Goal: Task Accomplishment & Management: Use online tool/utility

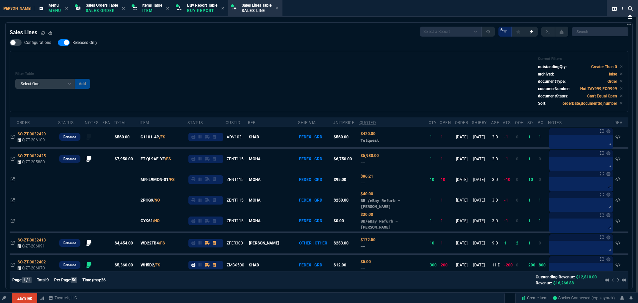
select select "9: OCAM"
select select
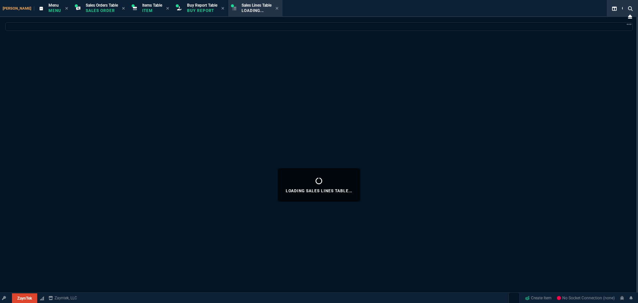
select select "9: OCAM"
select select
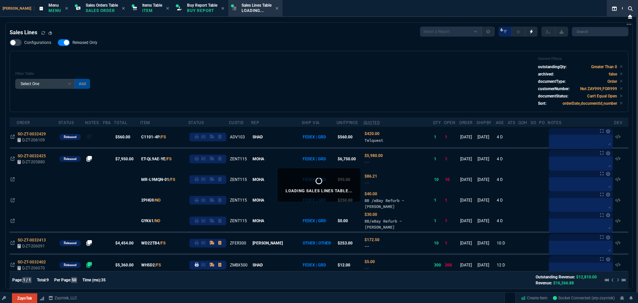
type input "11"
type input "770"
type input "9435"
type input "9"
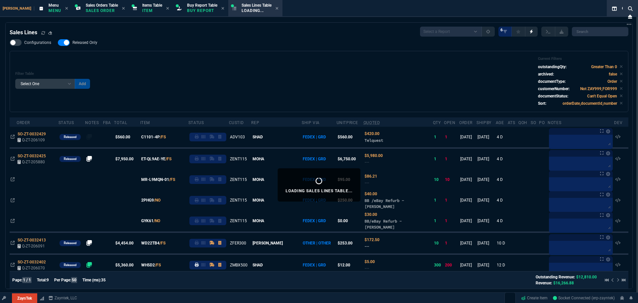
type input "162.91"
type input "84"
type input "210"
type input "477.38"
type input "-100"
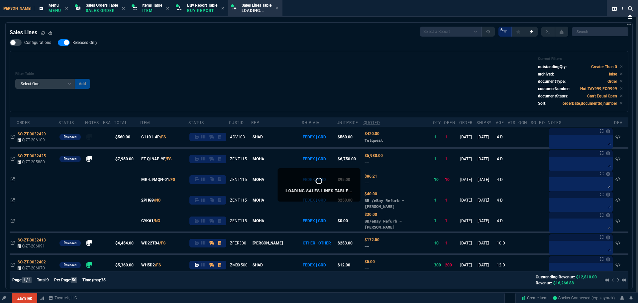
type input "-30"
type input "109"
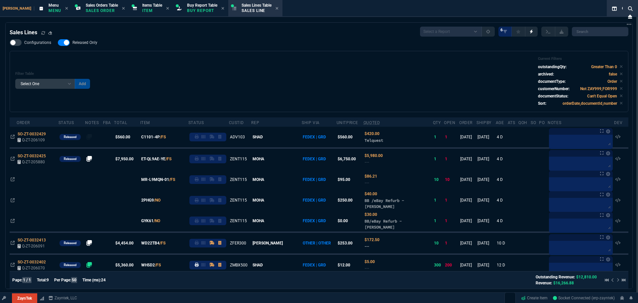
type input "28"
type input "42"
type input "48"
type input "100"
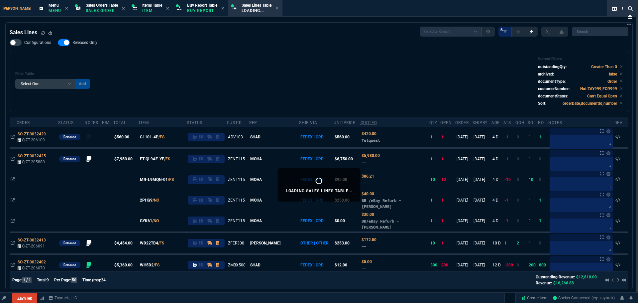
select select "9: OCAM"
select select
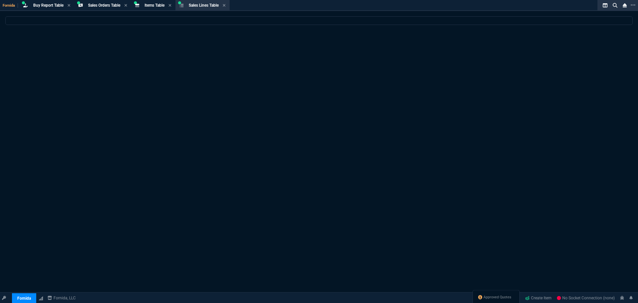
select select "9: OCAM"
select select
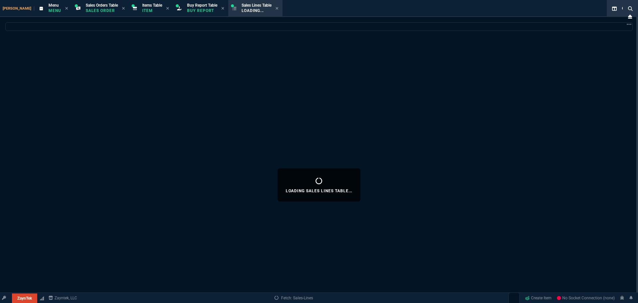
select select "9: OCAM"
select select
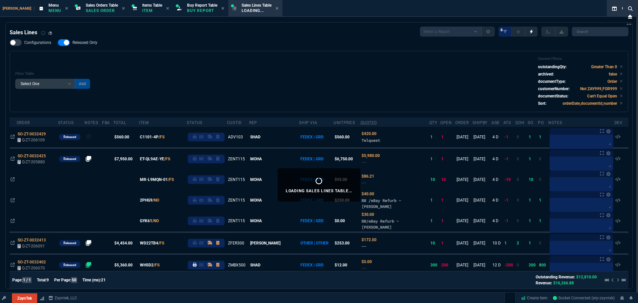
type input "11"
type input "770"
type input "9"
type input "84"
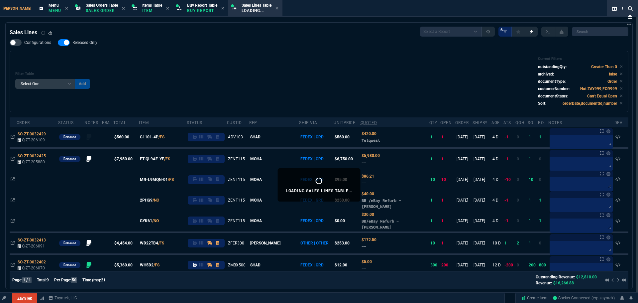
type input "210"
type input "-100"
type input "-30"
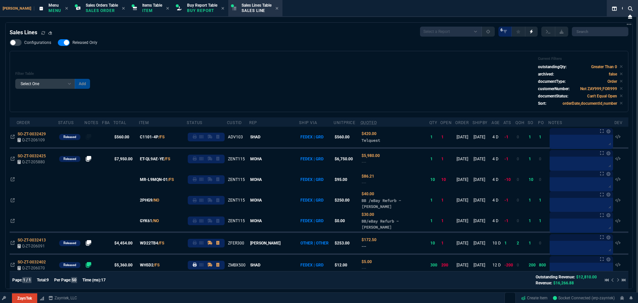
type input "28"
type input "42"
type input "48"
type input "100"
select select "9: OCAM"
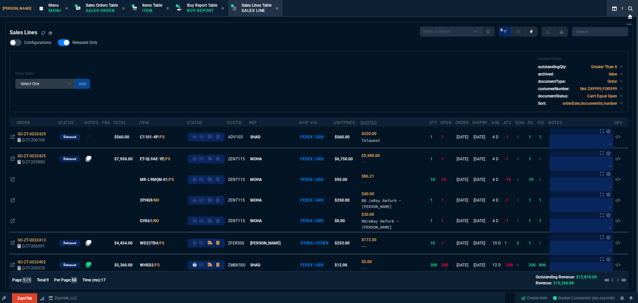
select select
